Goal: Information Seeking & Learning: Learn about a topic

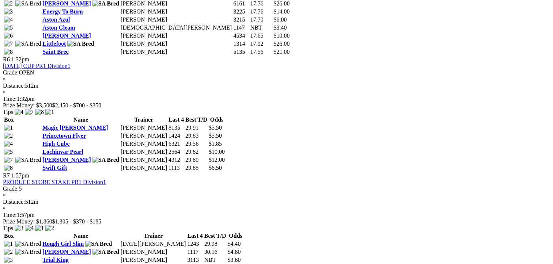
scroll to position [14, 0]
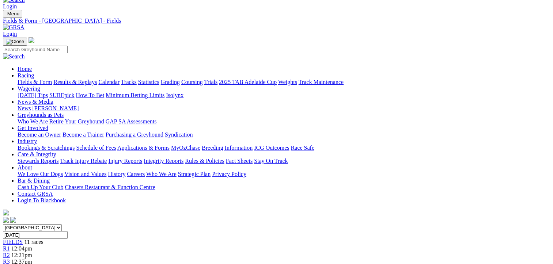
click at [190, 259] on div "R3 12:37pm" at bounding box center [276, 262] width 547 height 7
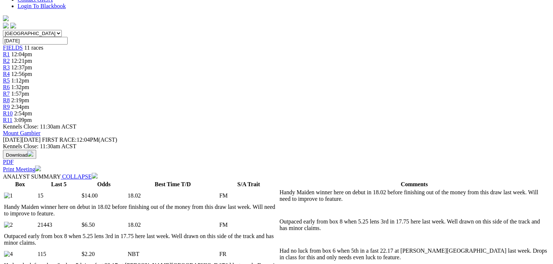
scroll to position [256, 0]
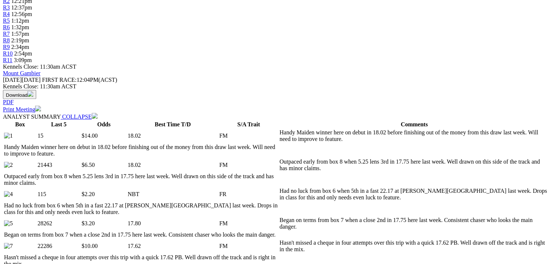
scroll to position [329, 0]
